Goal: Information Seeking & Learning: Understand process/instructions

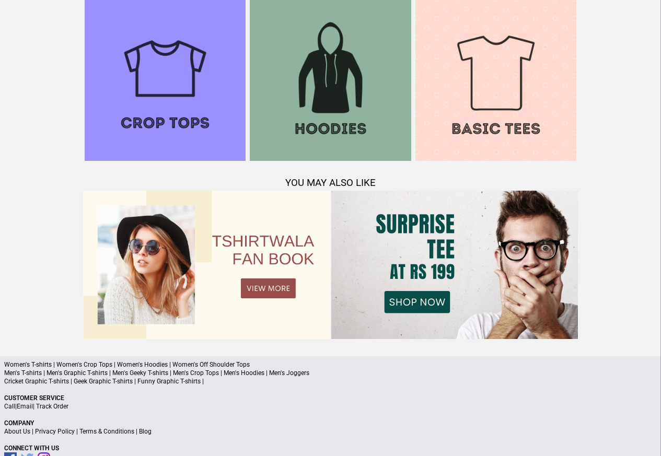
scroll to position [1008, 0]
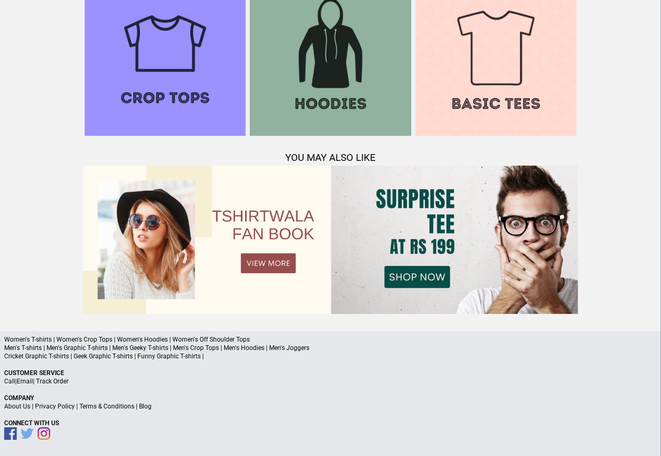
click at [113, 407] on link "Terms & Conditions" at bounding box center [106, 406] width 55 height 7
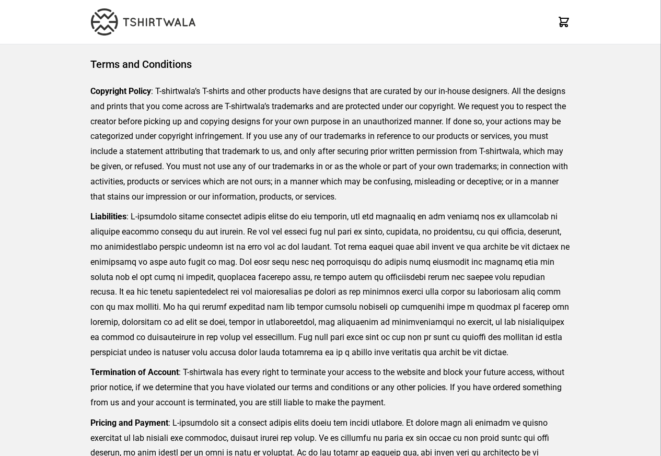
scroll to position [240, 0]
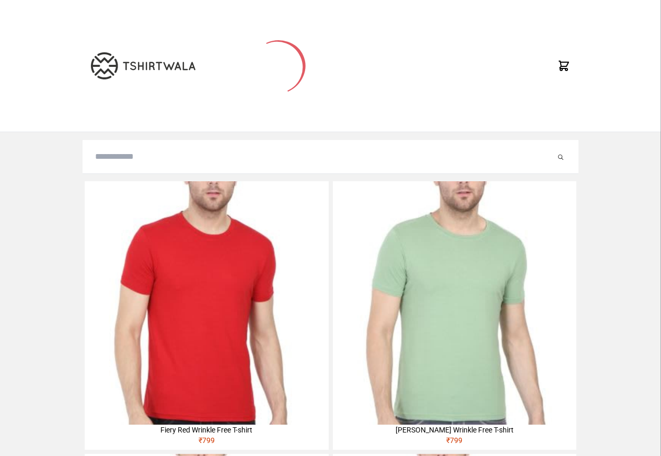
click at [122, 161] on input "search" at bounding box center [325, 156] width 460 height 13
paste input "********"
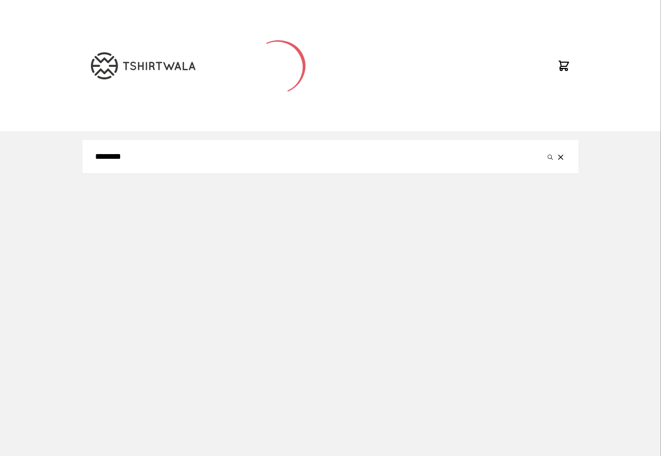
type input "********"
click at [545, 150] on button "submit" at bounding box center [550, 156] width 10 height 13
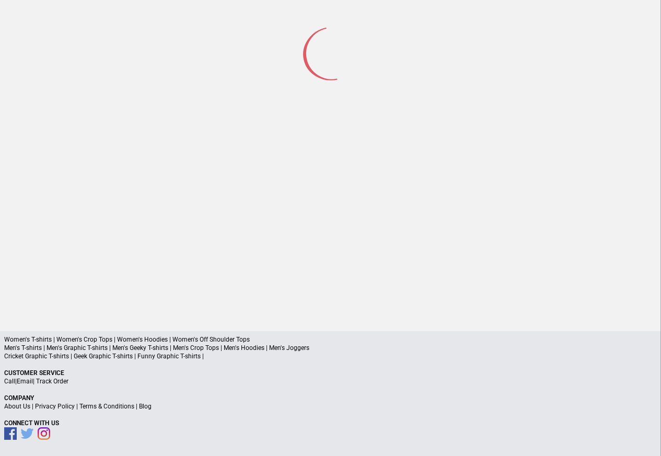
scroll to position [49, 0]
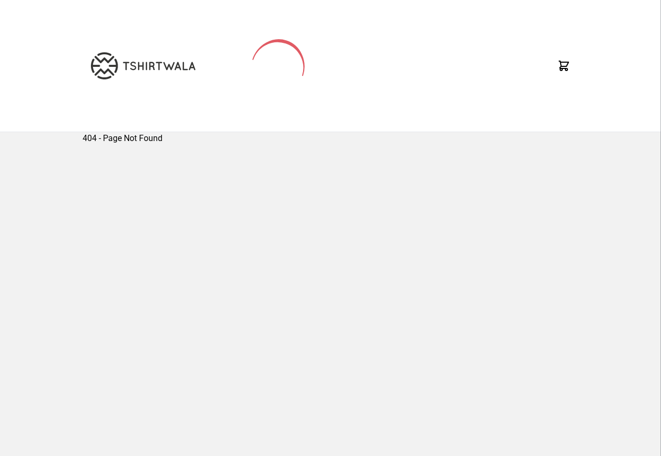
click at [65, 424] on div "404 - Page Not Found" at bounding box center [330, 291] width 661 height 319
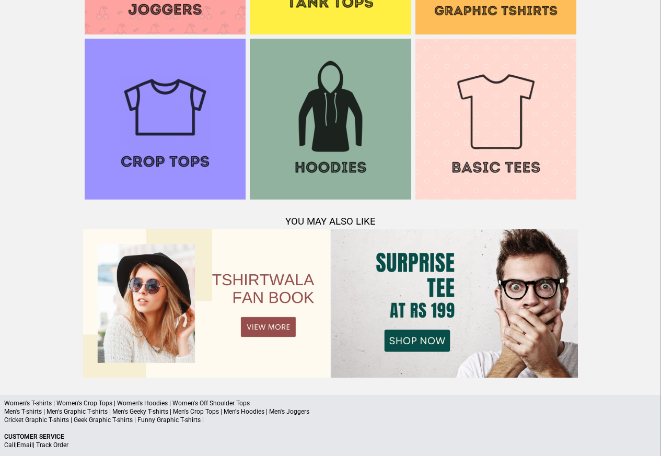
scroll to position [1008, 0]
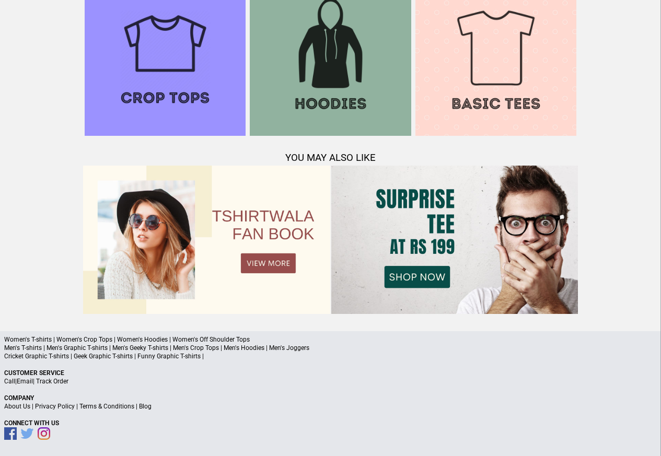
click at [62, 408] on link "Privacy Policy" at bounding box center [55, 406] width 40 height 7
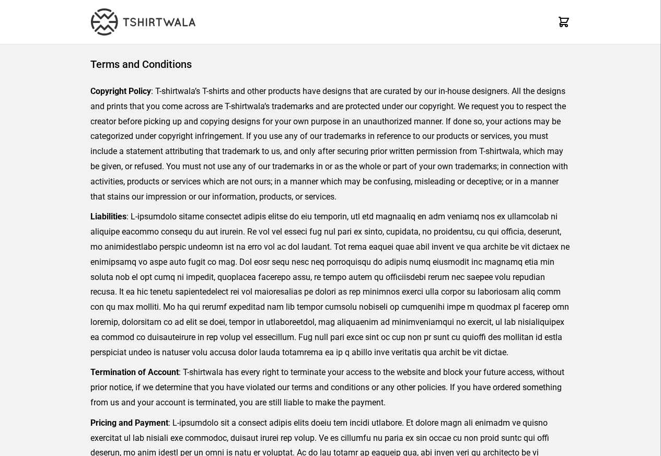
click at [142, 408] on p "Termination of Account : T-shirtwala has every right to terminate your access t…" at bounding box center [330, 387] width 480 height 45
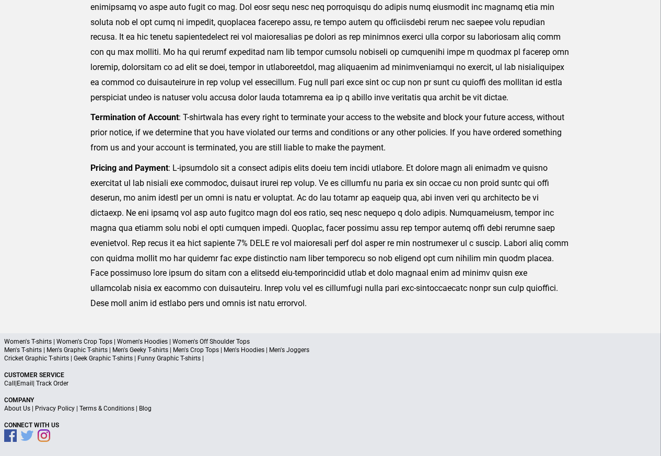
scroll to position [257, 0]
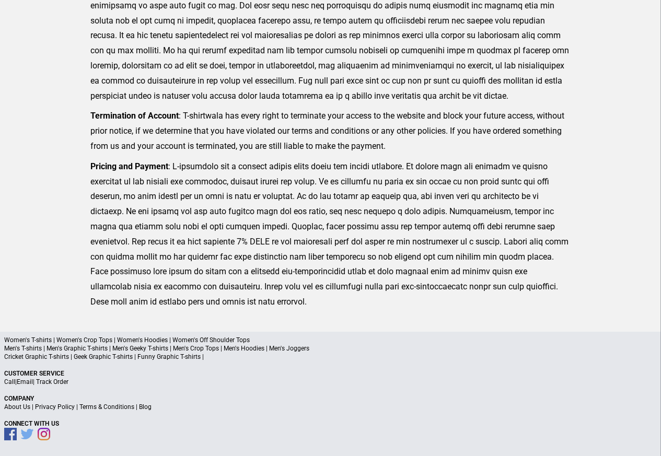
click at [142, 408] on a"] "Blog" at bounding box center [145, 406] width 13 height 7
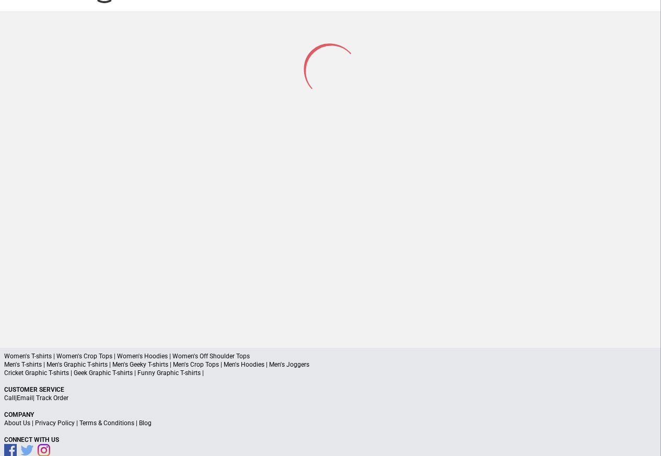
scroll to position [50, 0]
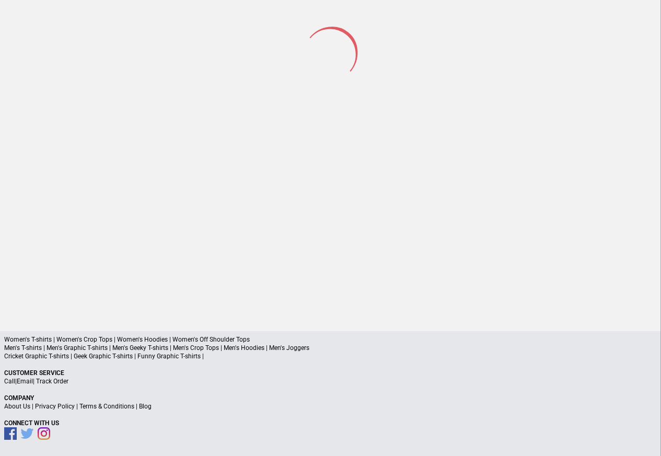
scroll to position [49, 0]
